Goal: Navigation & Orientation: Find specific page/section

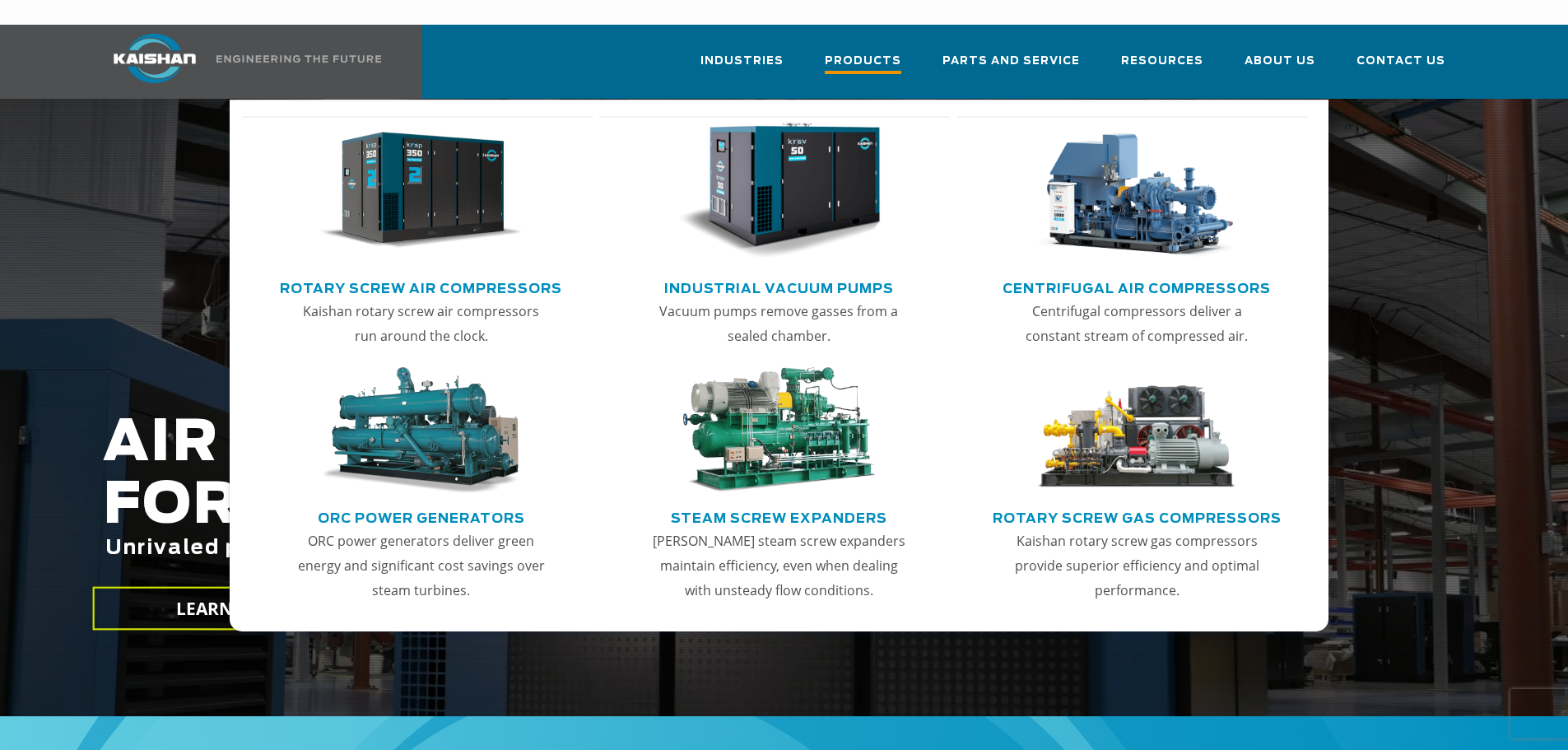
click at [895, 52] on span "Products" at bounding box center [863, 63] width 77 height 22
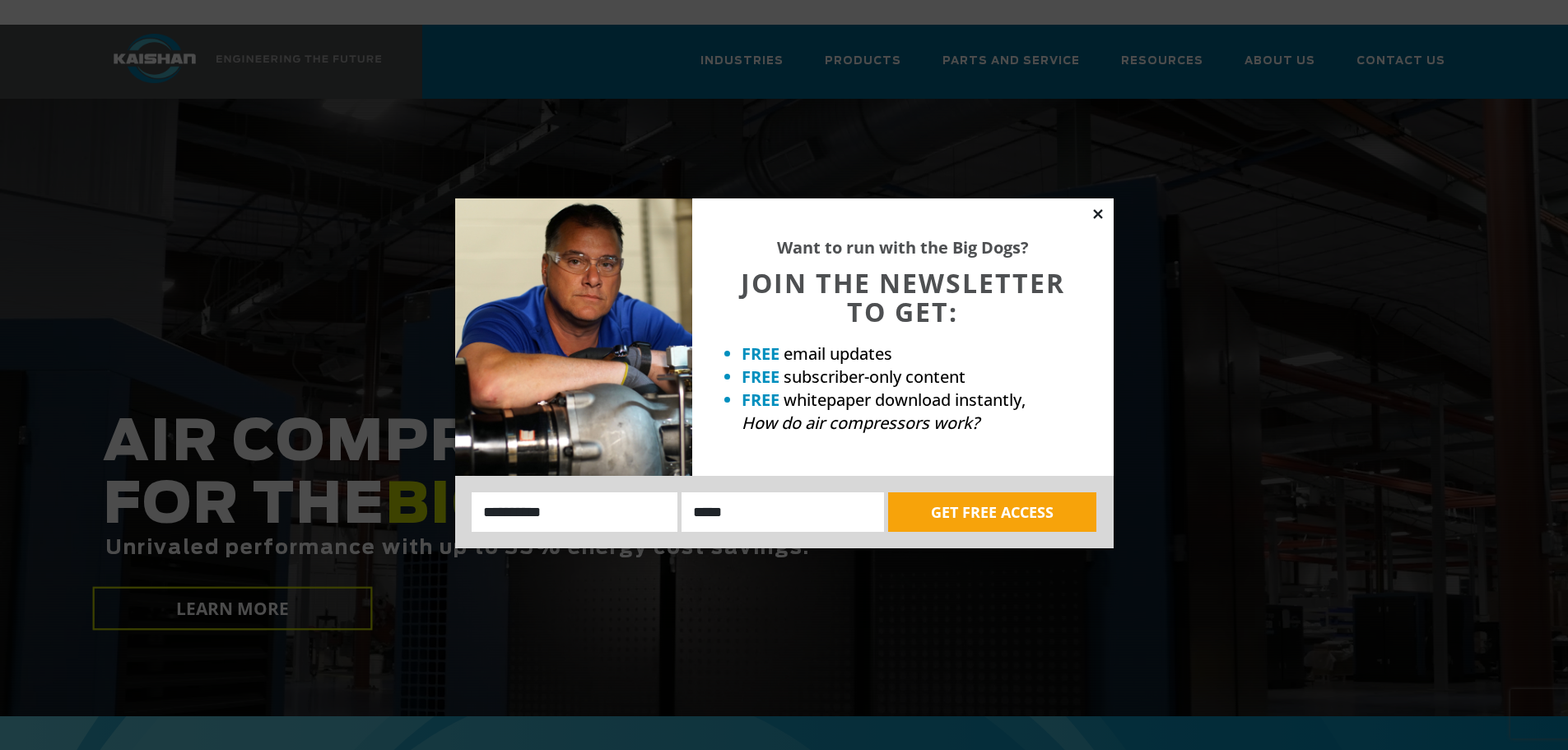
click at [1100, 218] on icon at bounding box center [1097, 213] width 14 height 14
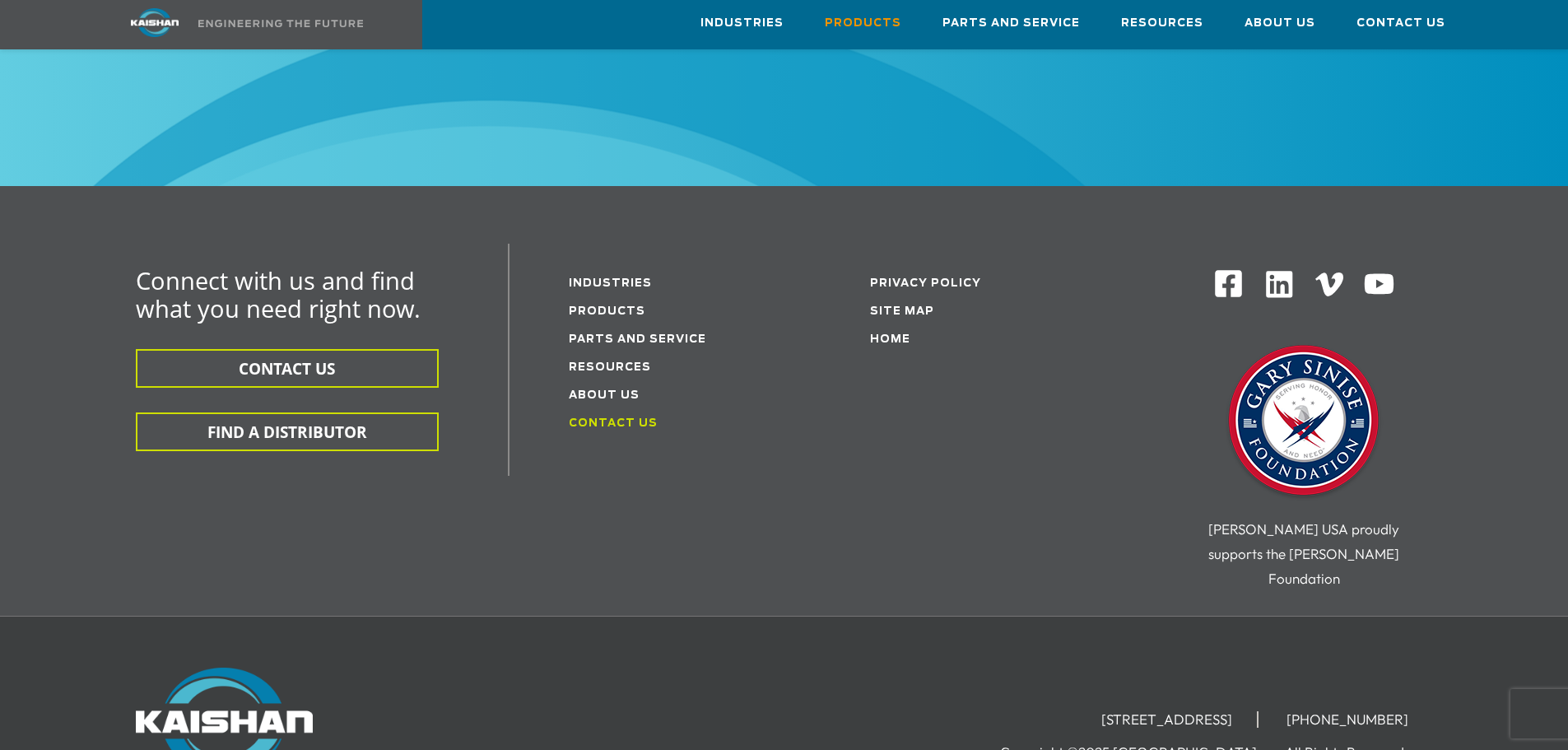
scroll to position [2752, 0]
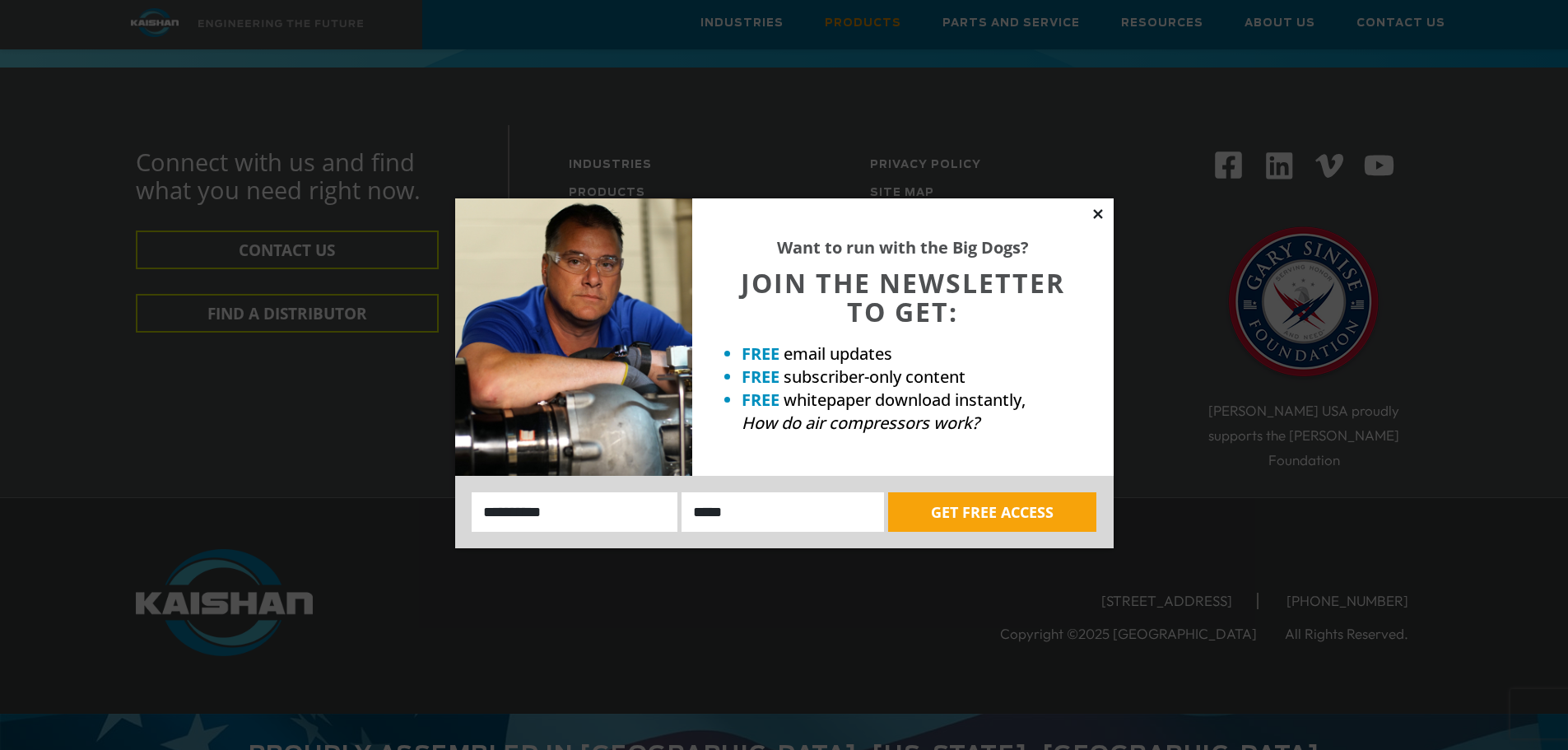
click at [1098, 218] on icon at bounding box center [1097, 213] width 14 height 14
